Goal: Information Seeking & Learning: Learn about a topic

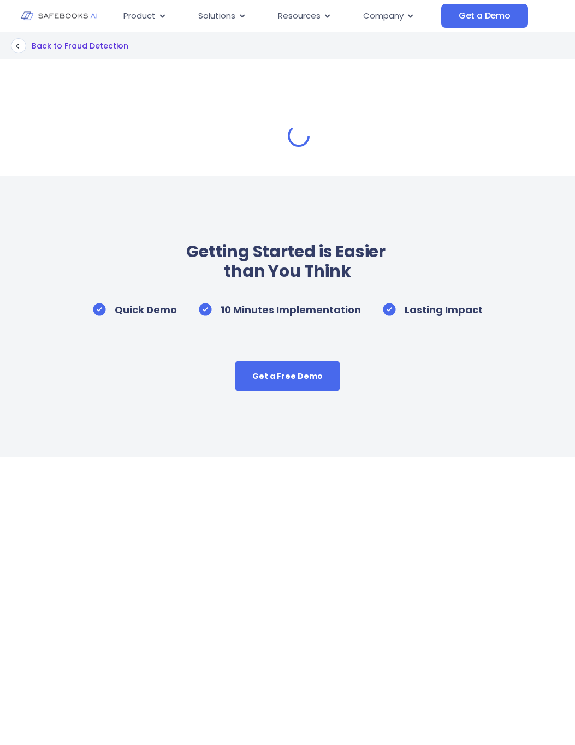
click at [40, 45] on p "Back to Fraud Detection" at bounding box center [80, 46] width 97 height 10
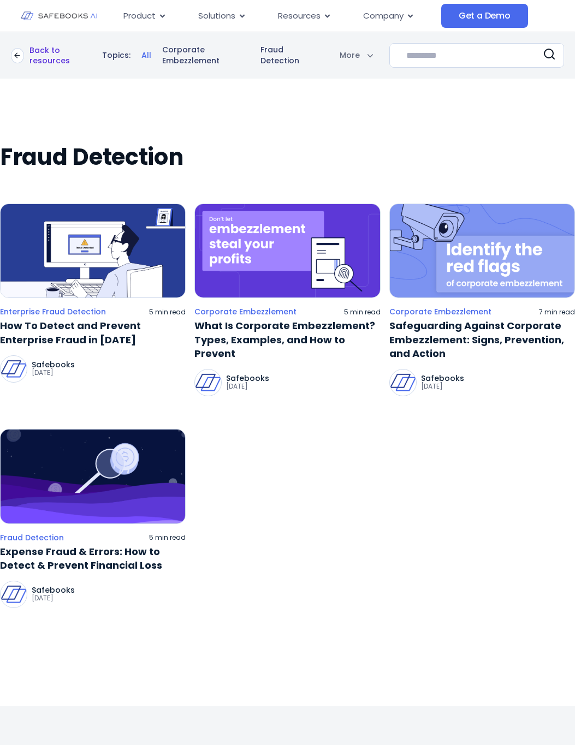
click at [48, 57] on p "Back to resources" at bounding box center [60, 55] width 62 height 20
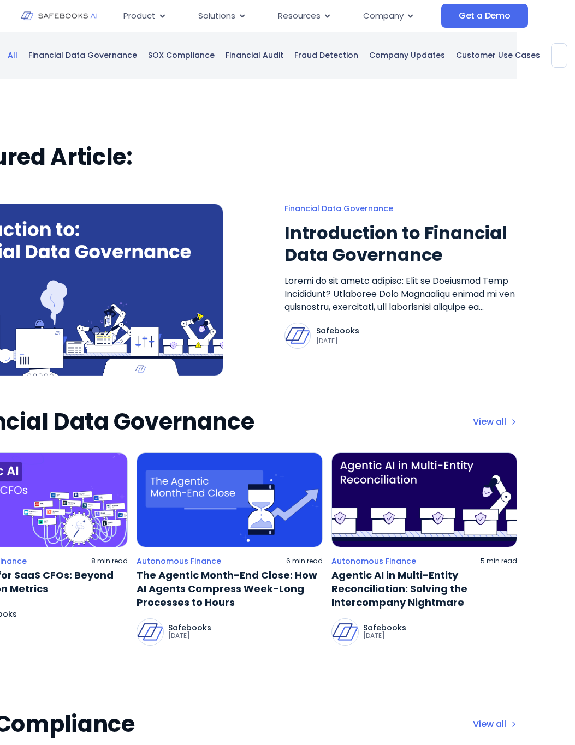
scroll to position [0, 59]
